Goal: Transaction & Acquisition: Register for event/course

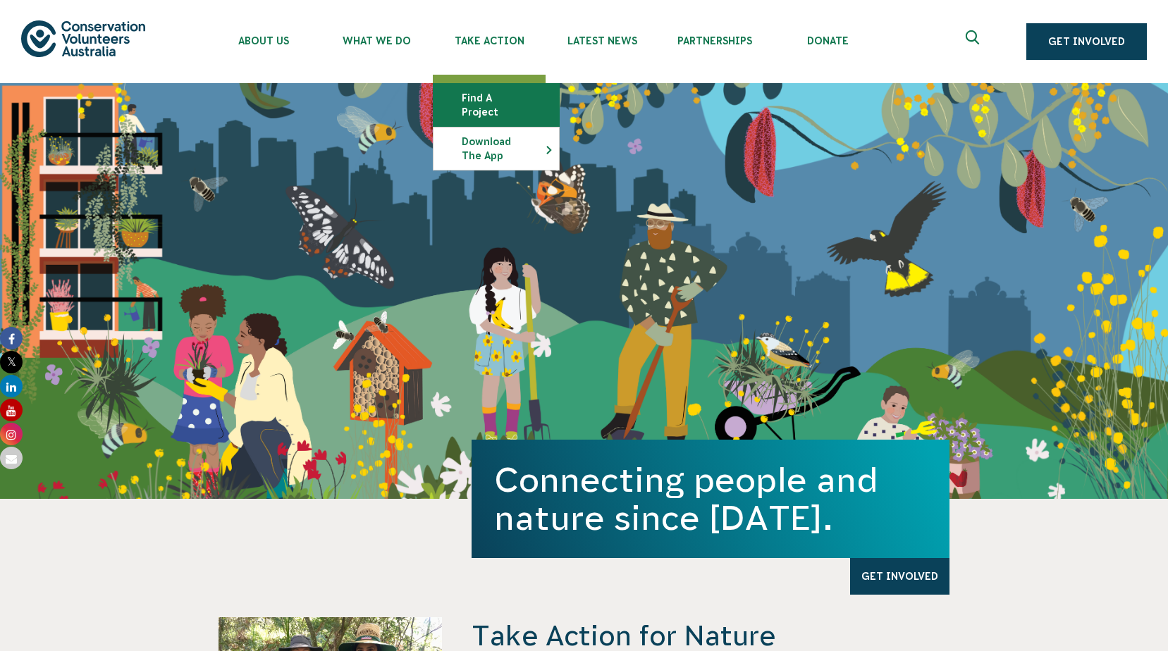
click at [490, 101] on link "Find a project" at bounding box center [495, 105] width 125 height 42
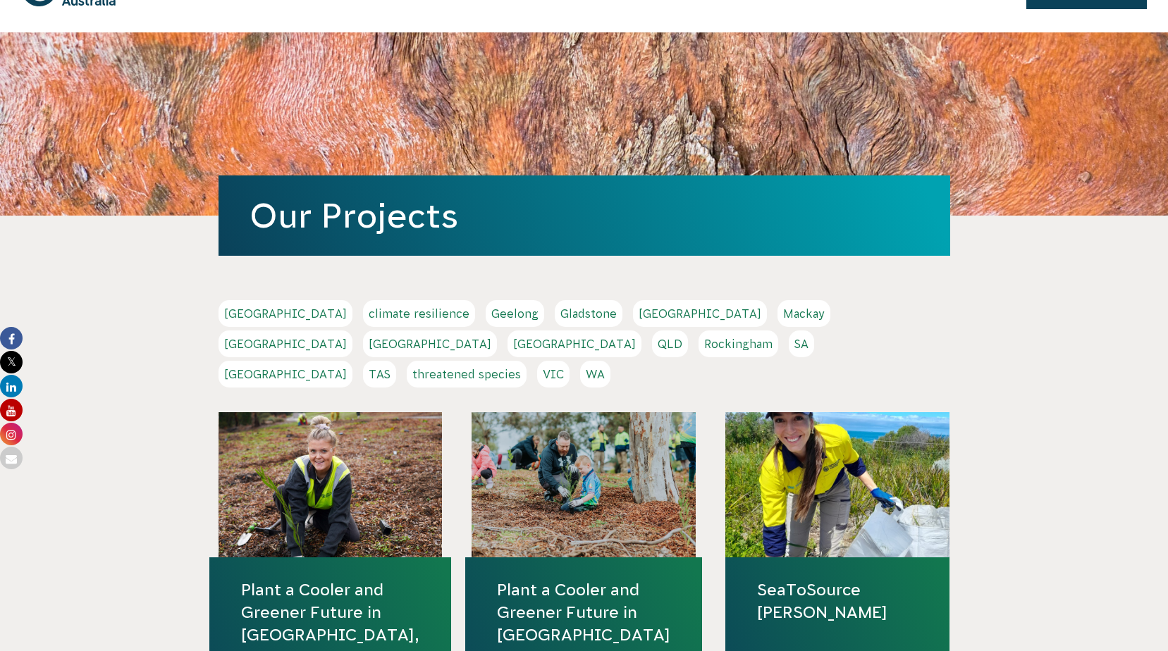
scroll to position [211, 0]
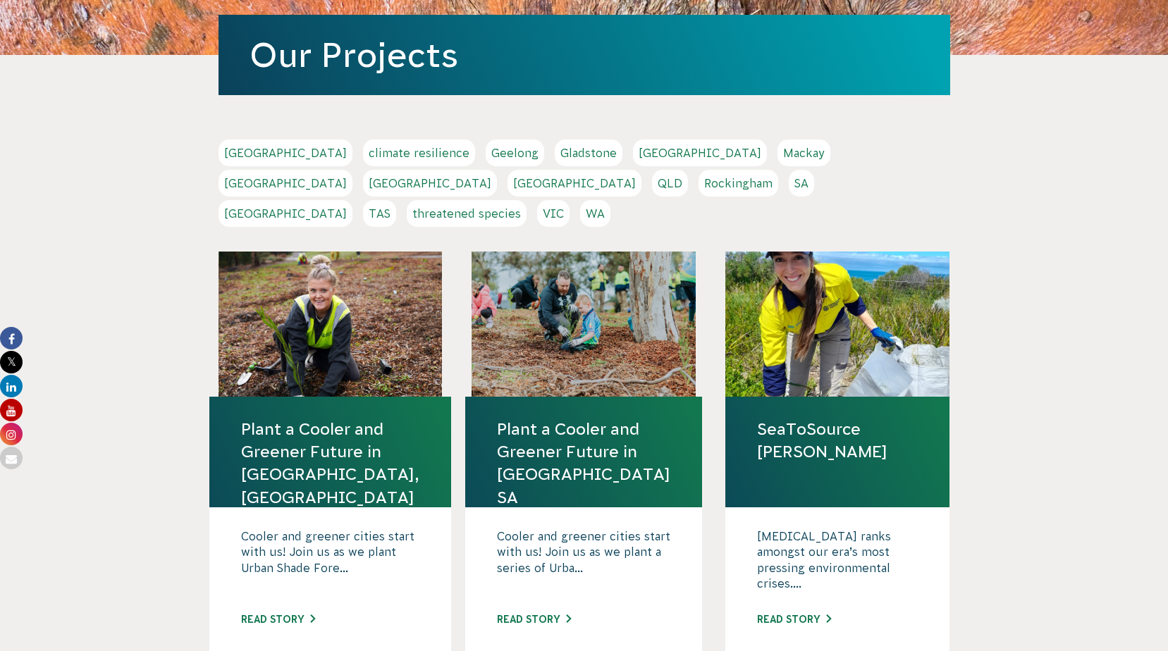
click at [352, 170] on link "[GEOGRAPHIC_DATA]" at bounding box center [285, 183] width 134 height 27
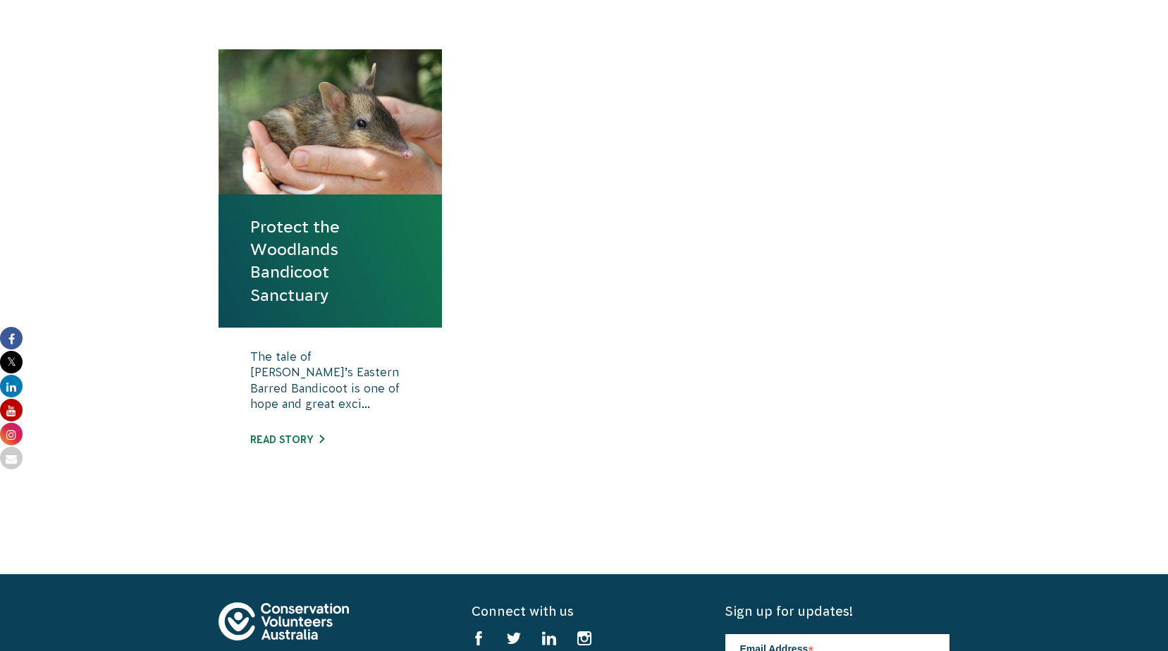
scroll to position [493, 0]
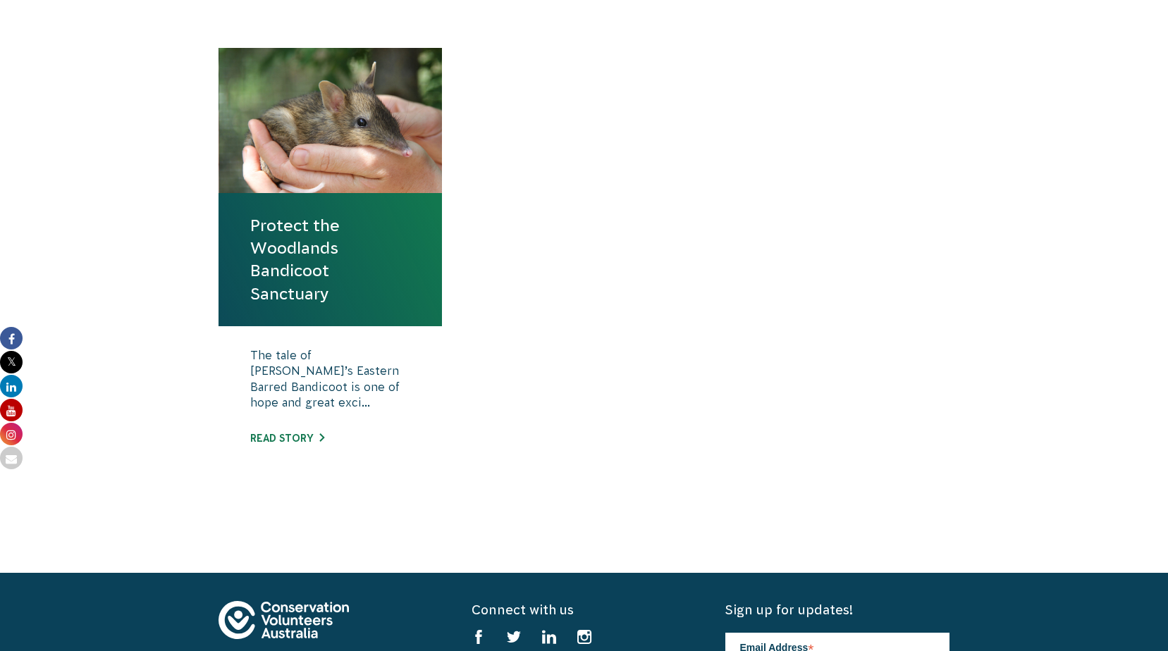
click at [309, 266] on link "Protect the Woodlands Bandicoot Sanctuary" at bounding box center [330, 259] width 161 height 91
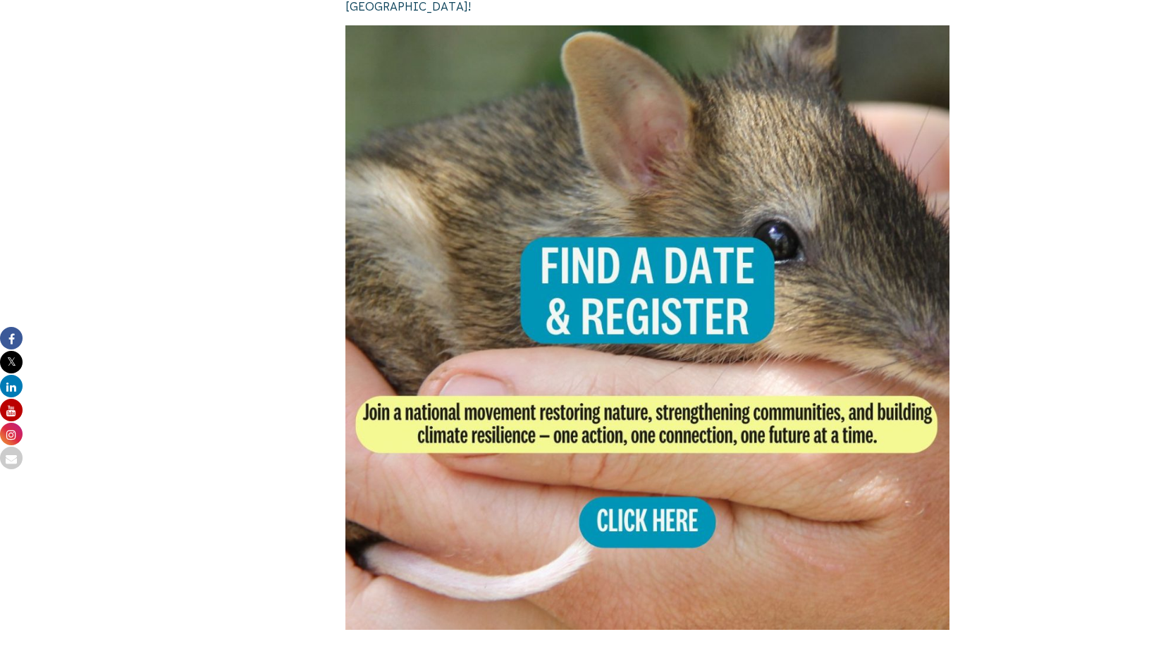
scroll to position [2749, 0]
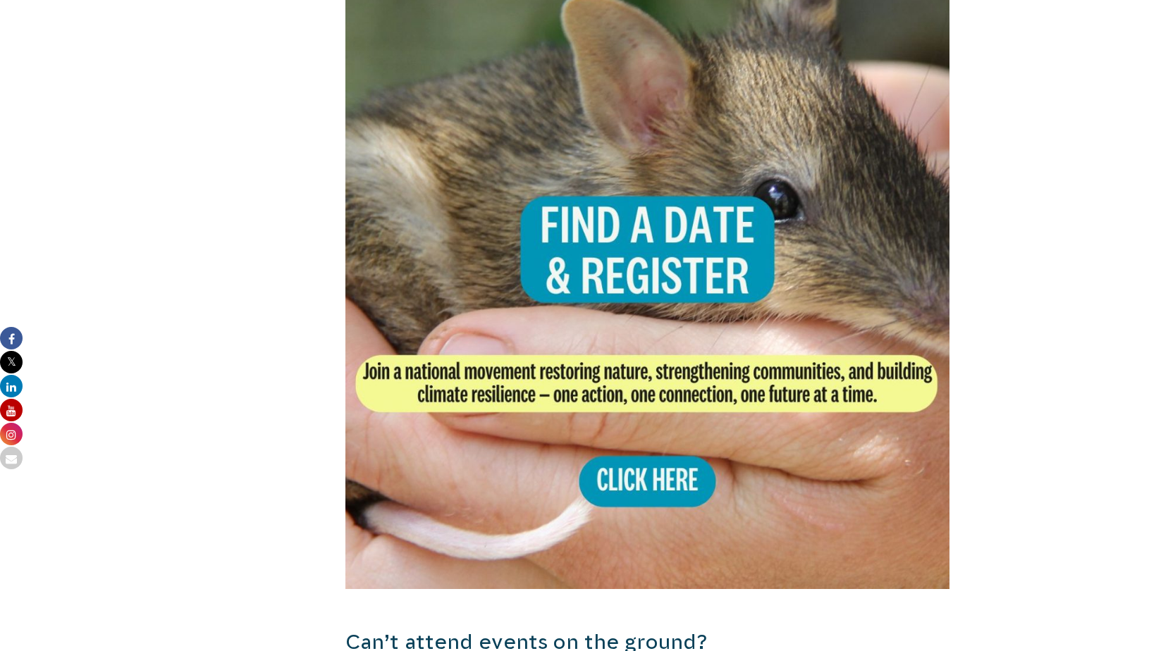
click at [641, 467] on img at bounding box center [647, 286] width 605 height 605
